Goal: Task Accomplishment & Management: Use online tool/utility

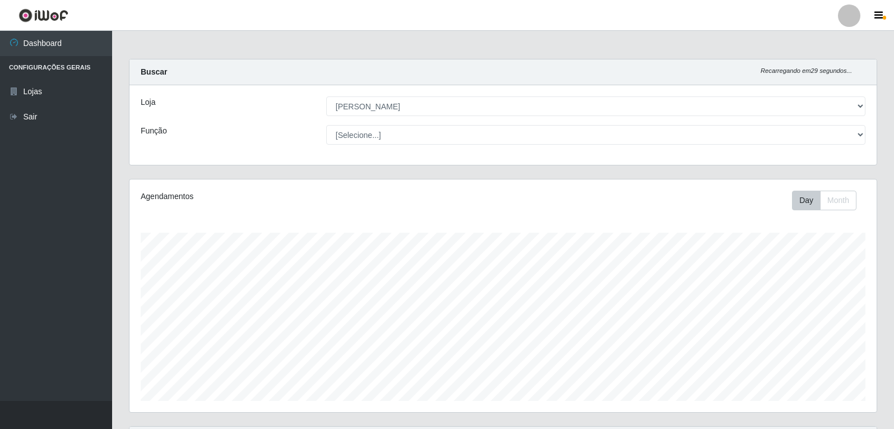
select select "523"
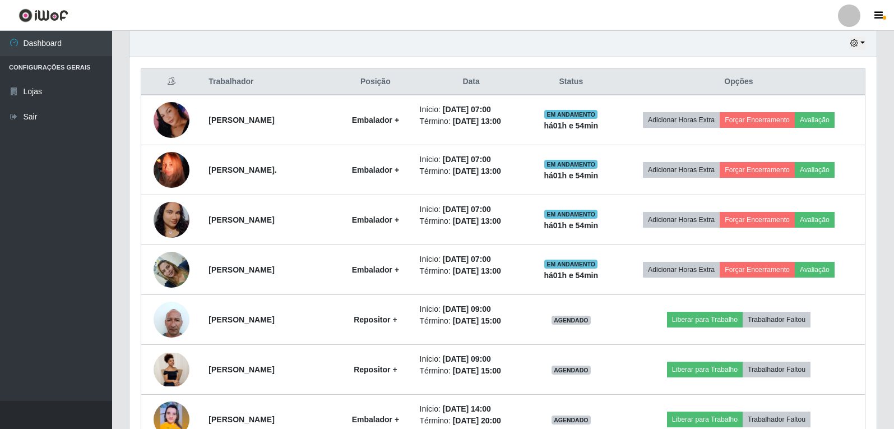
scroll to position [233, 747]
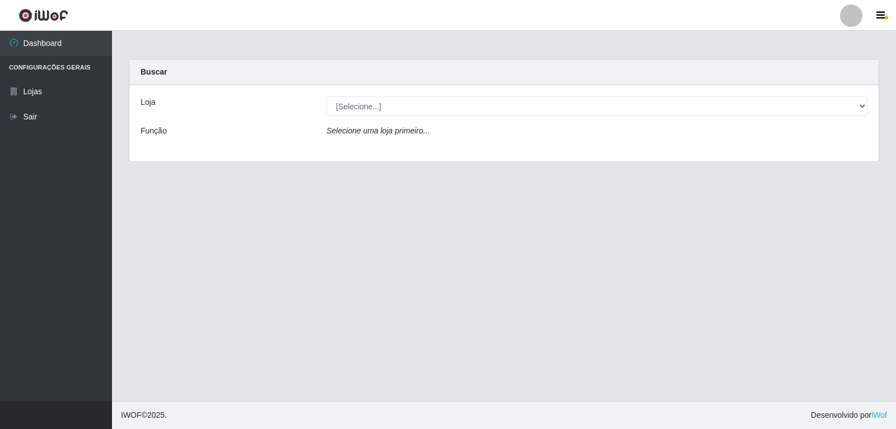
click at [402, 118] on div "Loja [Selecione...] [PERSON_NAME] Função Selecione uma loja primeiro..." at bounding box center [504, 123] width 750 height 76
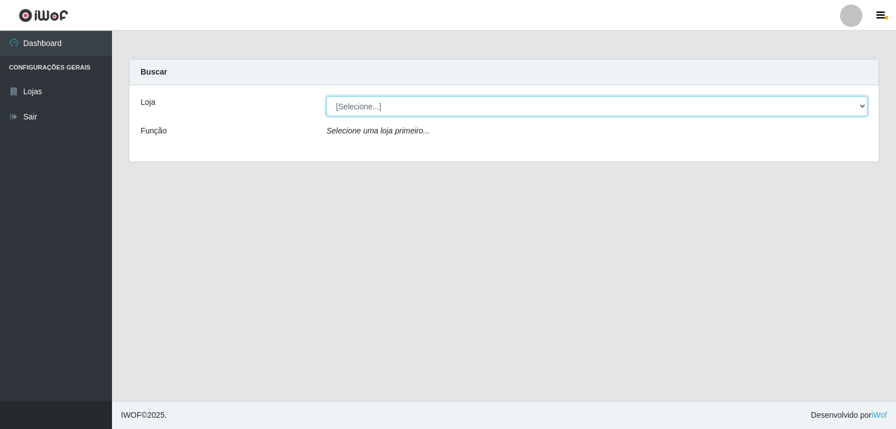
click at [405, 113] on select "[Selecione...] [PERSON_NAME]" at bounding box center [597, 106] width 541 height 20
select select "523"
click at [327, 96] on select "[Selecione...] [PERSON_NAME]" at bounding box center [597, 106] width 541 height 20
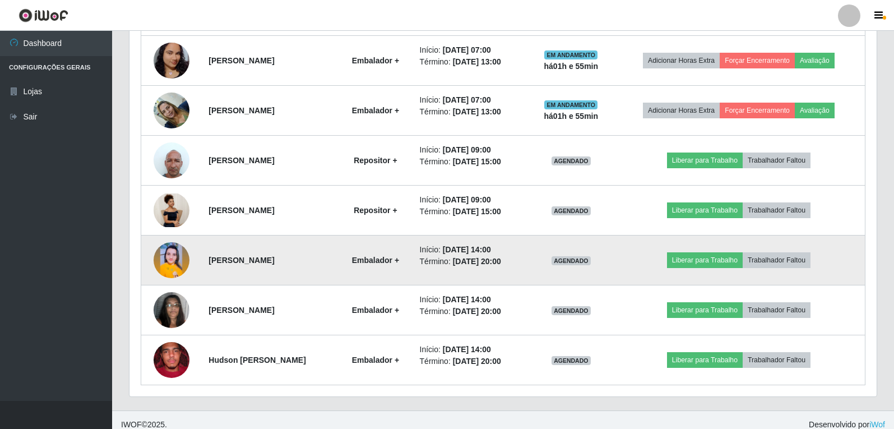
scroll to position [560, 0]
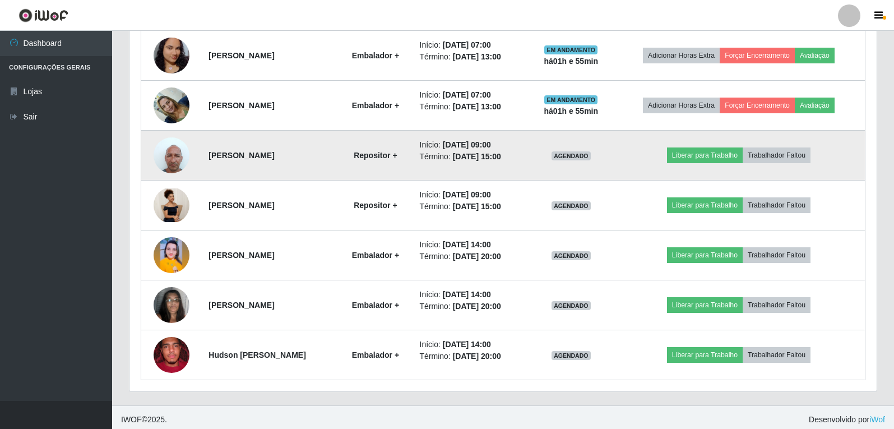
click at [211, 157] on strong "[PERSON_NAME]" at bounding box center [241, 155] width 66 height 9
click at [222, 157] on strong "[PERSON_NAME]" at bounding box center [241, 155] width 66 height 9
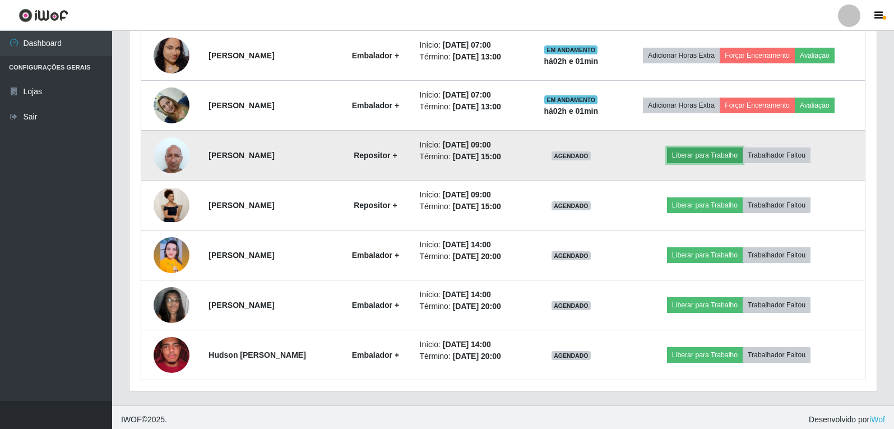
click at [706, 160] on button "Liberar para Trabalho" at bounding box center [705, 155] width 76 height 16
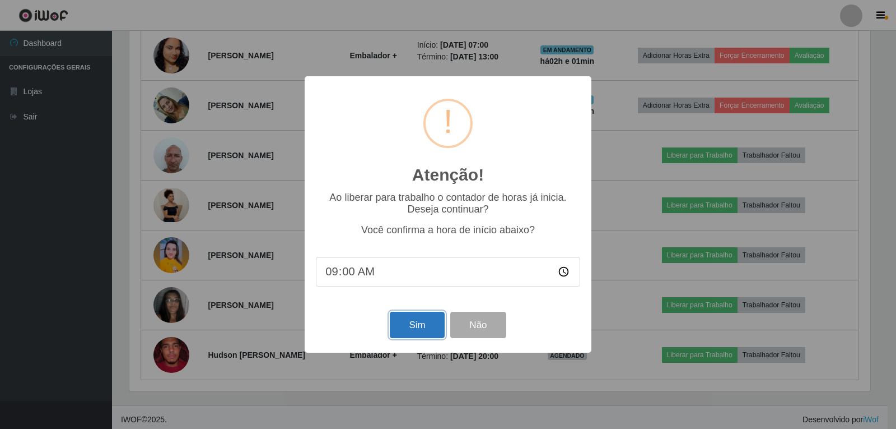
click at [423, 327] on button "Sim" at bounding box center [417, 325] width 54 height 26
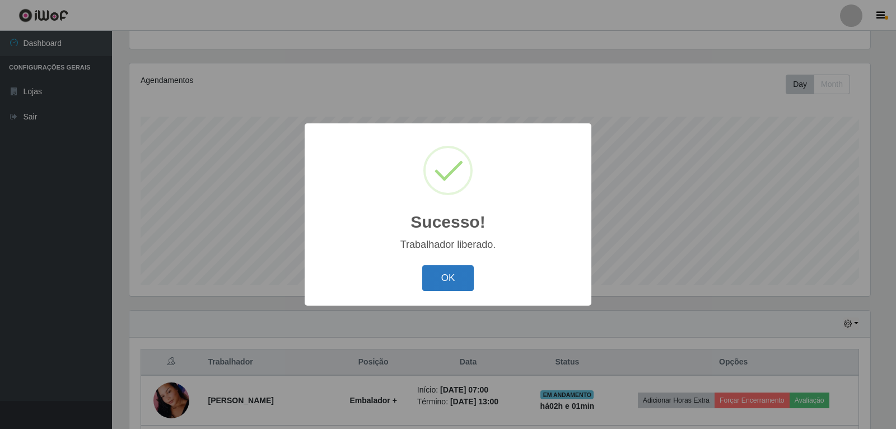
click at [457, 282] on button "OK" at bounding box center [448, 278] width 52 height 26
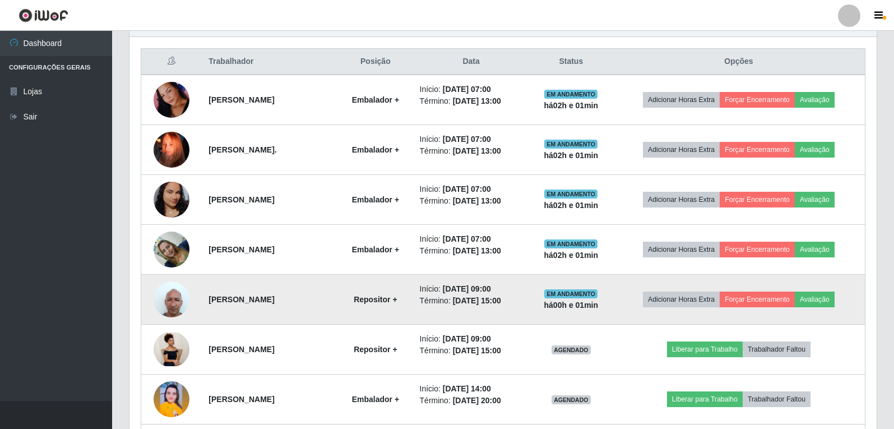
scroll to position [452, 0]
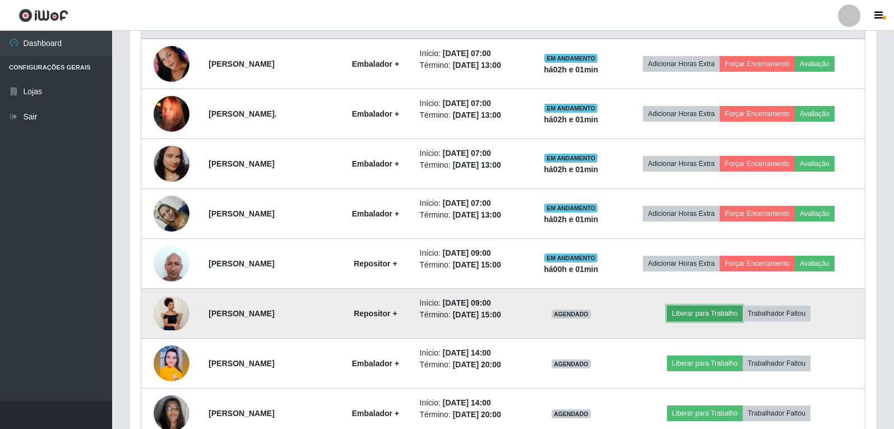
click at [699, 313] on button "Liberar para Trabalho" at bounding box center [705, 313] width 76 height 16
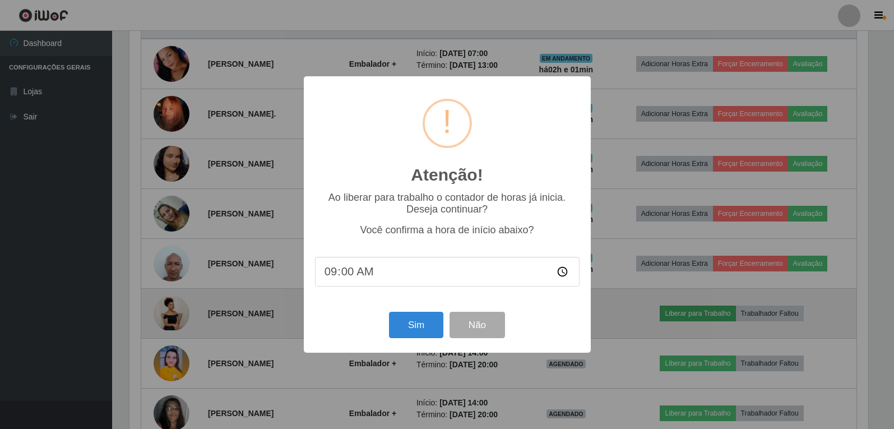
scroll to position [233, 741]
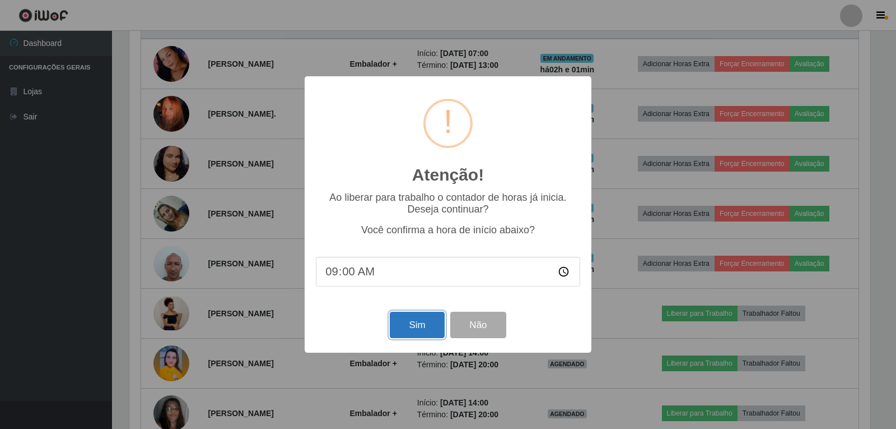
click at [420, 325] on button "Sim" at bounding box center [417, 325] width 54 height 26
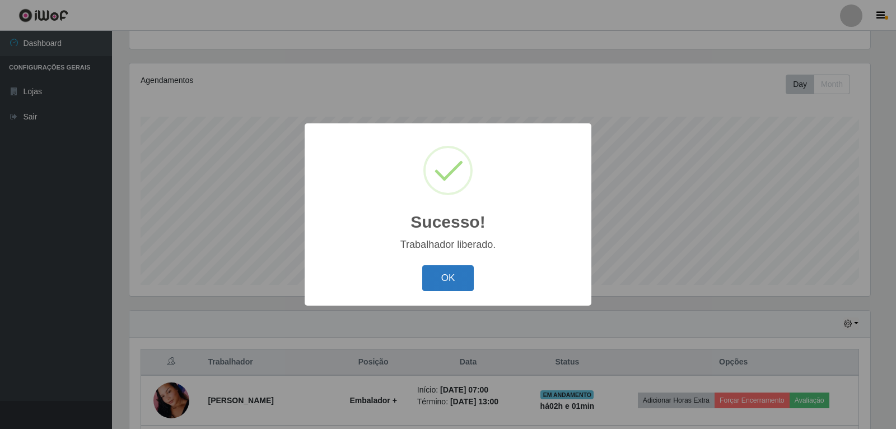
click at [451, 267] on button "OK" at bounding box center [448, 278] width 52 height 26
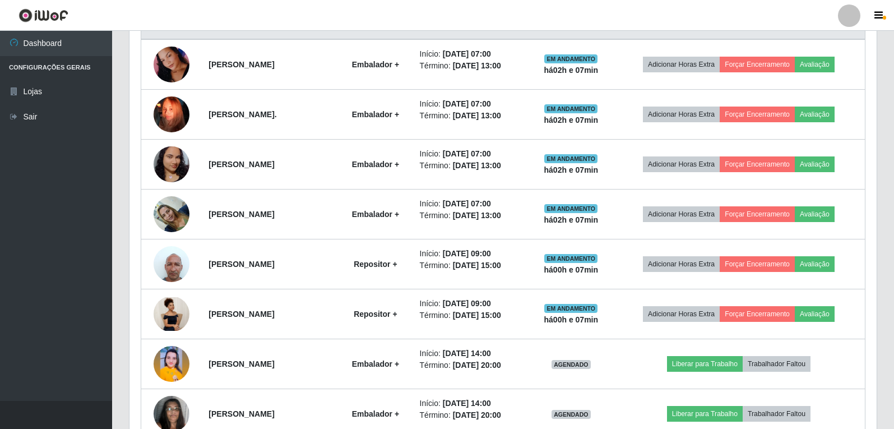
scroll to position [452, 0]
